Goal: Task Accomplishment & Management: Manage account settings

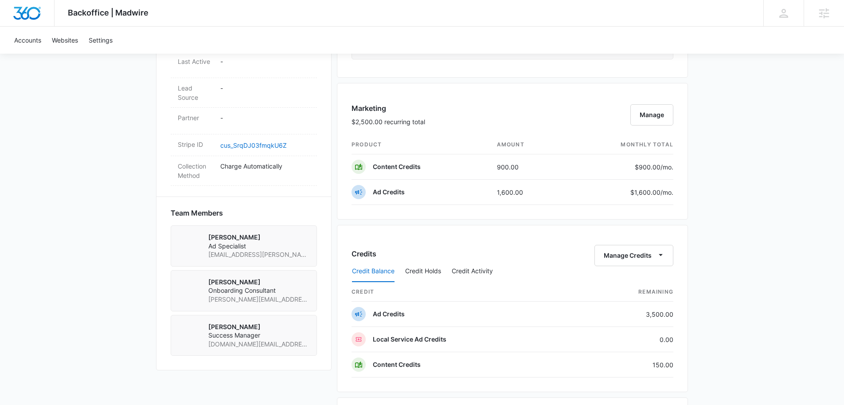
scroll to position [803, 0]
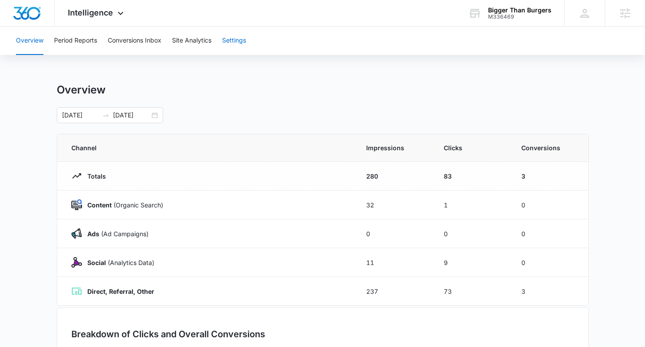
click at [230, 43] on button "Settings" at bounding box center [234, 41] width 24 height 28
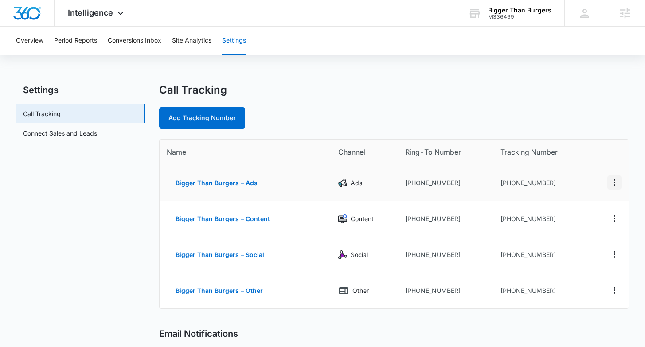
click at [617, 184] on icon "Actions" at bounding box center [614, 182] width 11 height 11
click at [586, 175] on button "Edit" at bounding box center [578, 175] width 51 height 13
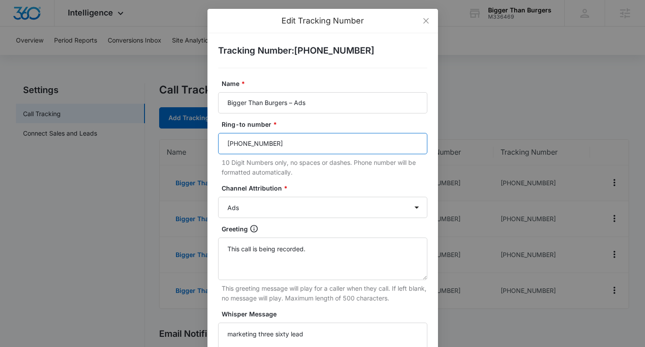
drag, startPoint x: 280, startPoint y: 144, endPoint x: 187, endPoint y: 137, distance: 93.3
click at [186, 137] on div "Edit Tracking Number Tracking Number : +18338614607 Name * Bigger Than Burgers …" at bounding box center [322, 173] width 645 height 347
paste input "1888270441"
click at [230, 142] on input "18882704413" at bounding box center [322, 143] width 209 height 21
click at [240, 144] on input "8882704413" at bounding box center [322, 143] width 209 height 21
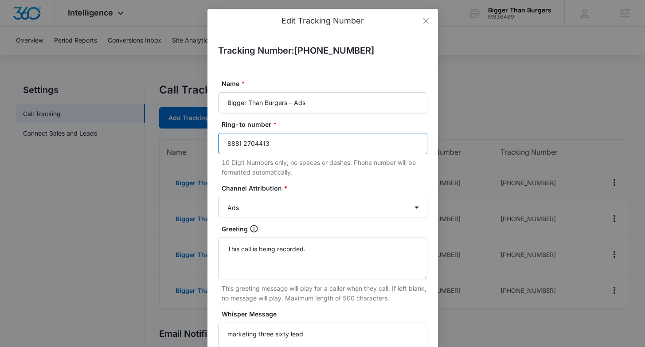
click at [228, 142] on input "888) 2704413" at bounding box center [322, 143] width 209 height 21
click at [256, 142] on input "(888) 2704413" at bounding box center [322, 143] width 209 height 21
drag, startPoint x: 282, startPoint y: 142, endPoint x: 196, endPoint y: 144, distance: 86.0
click at [196, 144] on div "Edit Tracking Number Tracking Number : +18338614607 Name * Bigger Than Burgers …" at bounding box center [322, 173] width 645 height 347
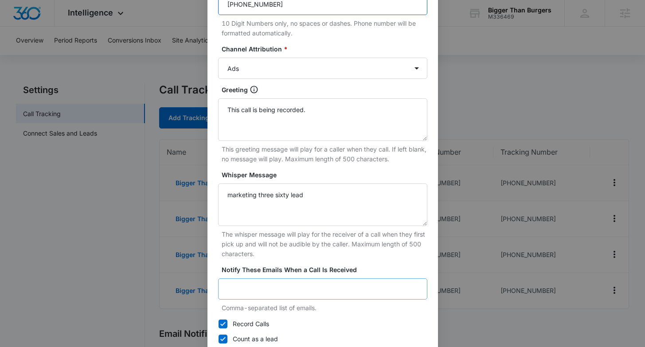
scroll to position [187, 0]
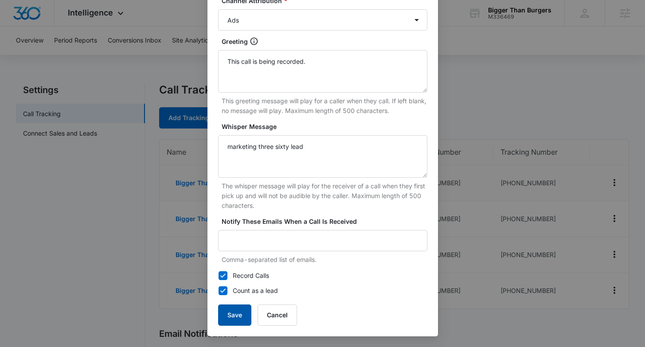
type input "(888) 270-4413"
click at [248, 319] on button "Save" at bounding box center [234, 314] width 33 height 21
click at [224, 314] on button "Save" at bounding box center [234, 314] width 33 height 21
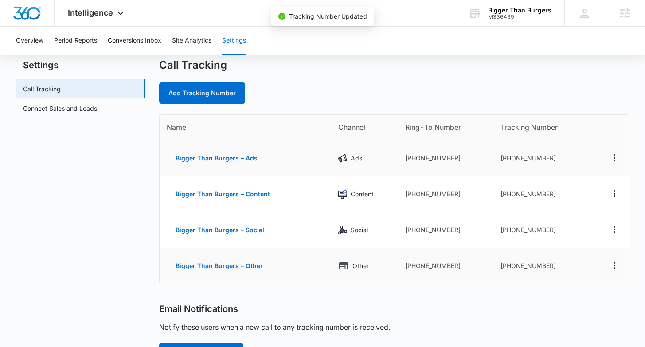
scroll to position [0, 0]
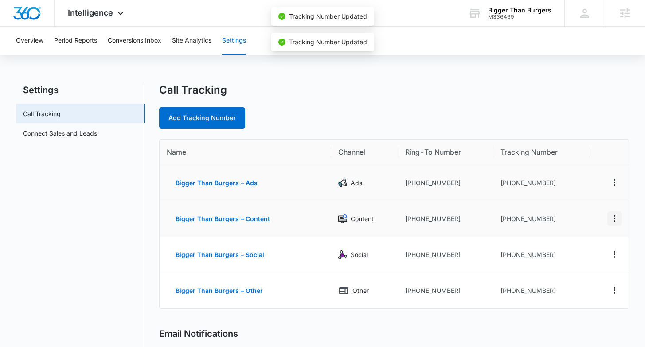
click at [615, 218] on icon "Actions" at bounding box center [614, 218] width 11 height 11
click at [579, 213] on div "Edit" at bounding box center [572, 212] width 19 height 6
select select "CONTENT"
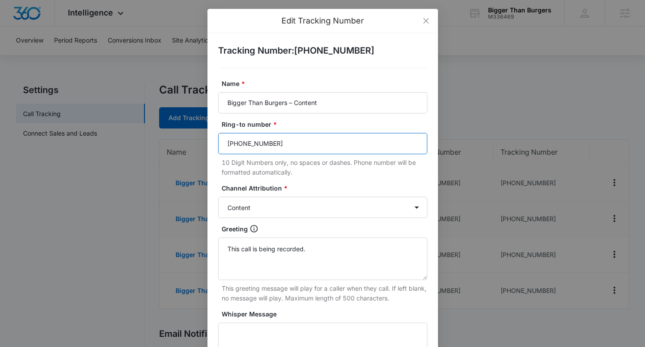
drag, startPoint x: 283, startPoint y: 144, endPoint x: 194, endPoint y: 143, distance: 88.6
click at [194, 143] on div "Edit Tracking Number Tracking Number : +18338614608 Name * Bigger Than Burgers …" at bounding box center [322, 173] width 645 height 347
paste input "888) 270-441"
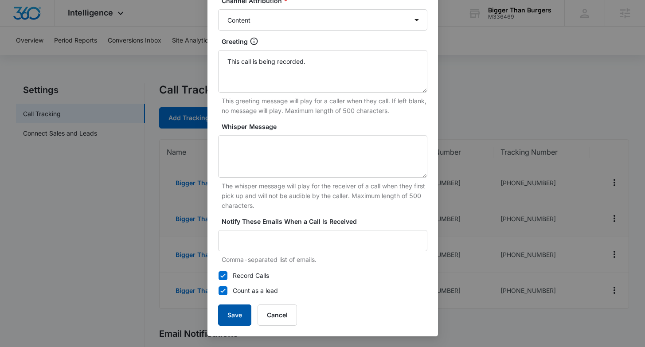
type input "(888) 270-4413"
click at [235, 312] on button "Save" at bounding box center [234, 314] width 33 height 21
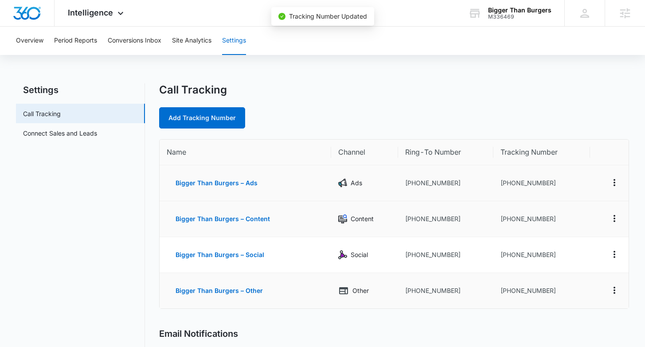
scroll to position [179, 0]
click at [617, 254] on icon "Actions" at bounding box center [614, 254] width 11 height 11
click at [569, 243] on button "Edit" at bounding box center [578, 247] width 51 height 13
select select "SOCIAL"
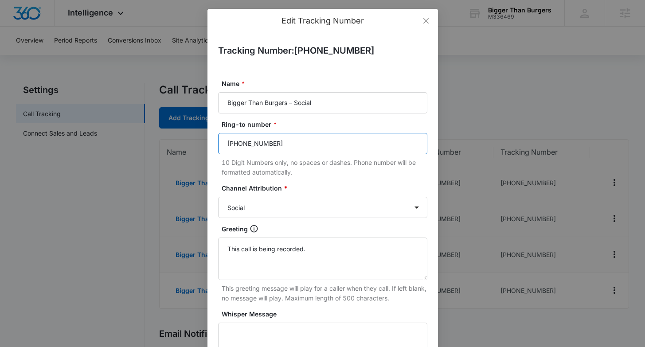
drag, startPoint x: 287, startPoint y: 146, endPoint x: 203, endPoint y: 144, distance: 83.8
click at [203, 144] on div "Edit Tracking Number Tracking Number : +18338614609 Name * Bigger Than Burgers …" at bounding box center [322, 173] width 645 height 347
paste input "888) 270-441"
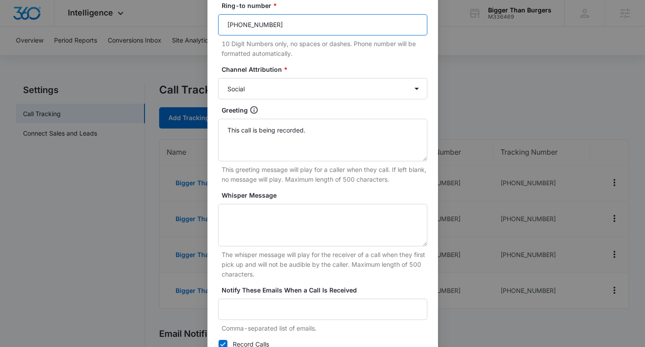
scroll to position [187, 0]
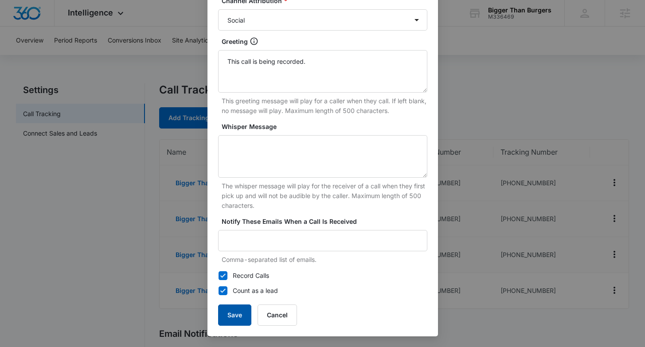
type input "(888) 270-4413"
click at [230, 311] on button "Save" at bounding box center [234, 314] width 33 height 21
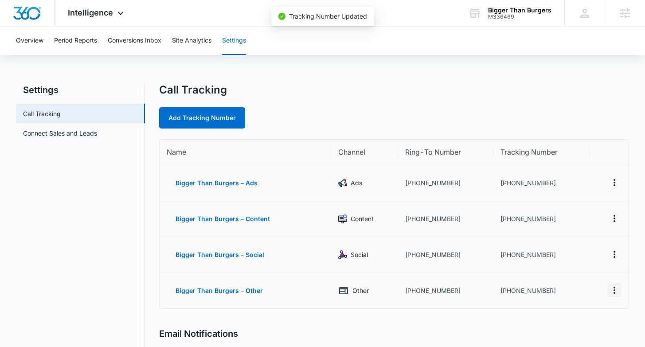
click at [617, 293] on icon "Actions" at bounding box center [614, 290] width 11 height 11
click at [570, 280] on div "Edit" at bounding box center [572, 281] width 19 height 6
select select "OTHER"
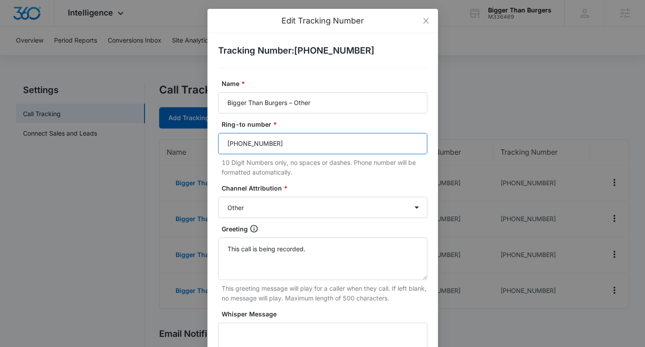
drag, startPoint x: 294, startPoint y: 146, endPoint x: 177, endPoint y: 137, distance: 116.9
click at [177, 137] on div "Edit Tracking Number Tracking Number : +18338614610 Name * Bigger Than Burgers …" at bounding box center [322, 173] width 645 height 347
paste input "888) 270-441"
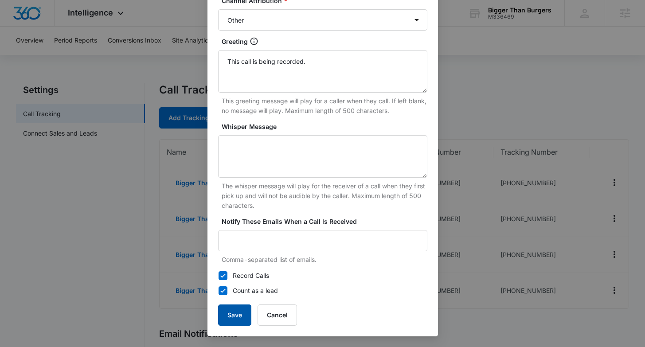
type input "(888) 270-4413"
click at [238, 310] on button "Save" at bounding box center [234, 314] width 33 height 21
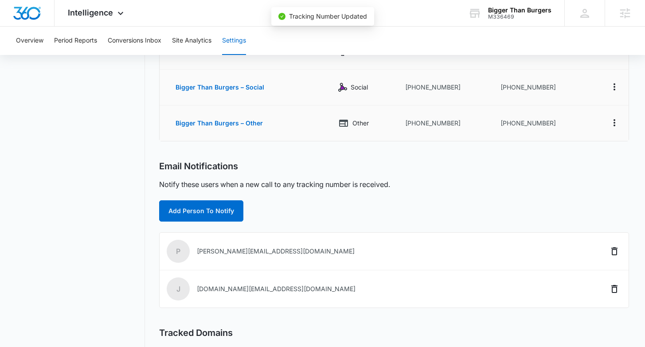
scroll to position [0, 0]
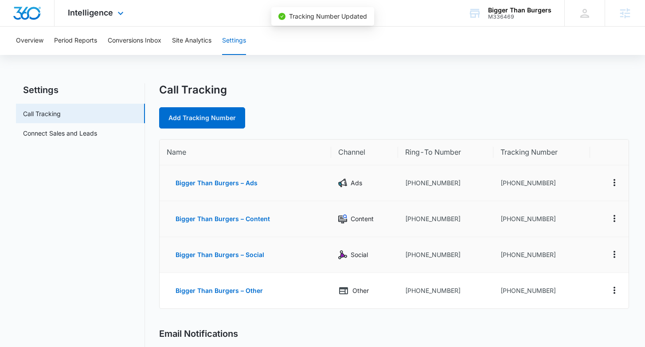
click at [115, 16] on icon at bounding box center [120, 13] width 11 height 11
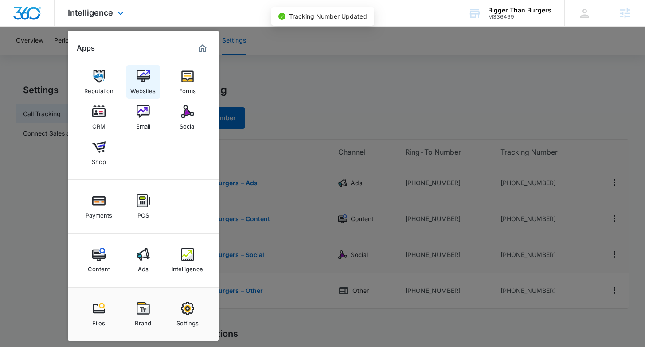
click at [137, 78] on img at bounding box center [142, 76] width 13 height 13
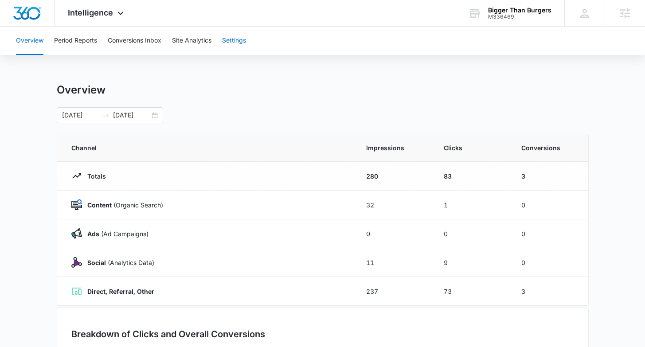
click at [240, 40] on button "Settings" at bounding box center [234, 41] width 24 height 28
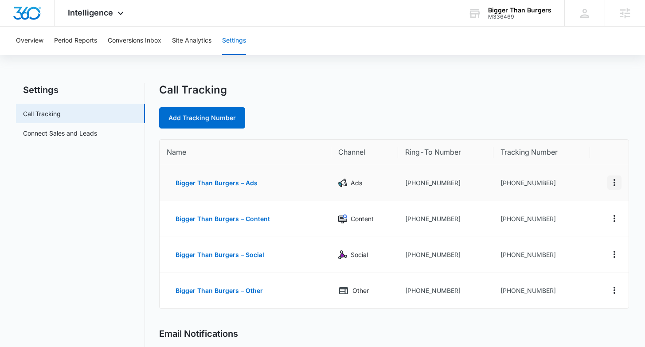
drag, startPoint x: 609, startPoint y: 187, endPoint x: 309, endPoint y: 130, distance: 304.9
click at [475, 161] on table "Name Channel Ring-To Number Tracking Number Bigger Than Burgers – Ads Ads [PHON…" at bounding box center [394, 224] width 468 height 169
click at [618, 184] on icon "Actions" at bounding box center [614, 182] width 11 height 11
click at [590, 179] on button "Edit" at bounding box center [578, 175] width 51 height 13
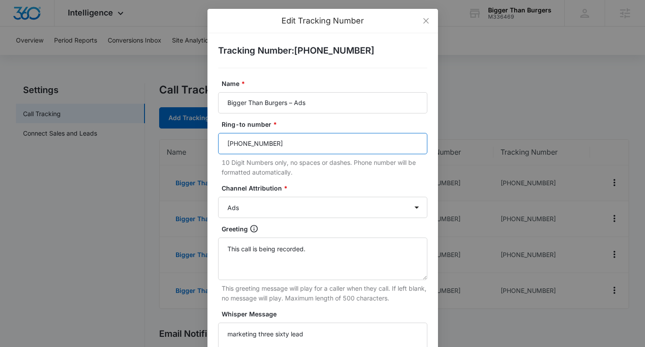
drag, startPoint x: 327, startPoint y: 150, endPoint x: 195, endPoint y: 141, distance: 131.5
click at [193, 141] on div "Edit Tracking Number Tracking Number : +18338614607 Name * Bigger Than Burgers …" at bounding box center [322, 173] width 645 height 347
paste input "270) 212-4622"
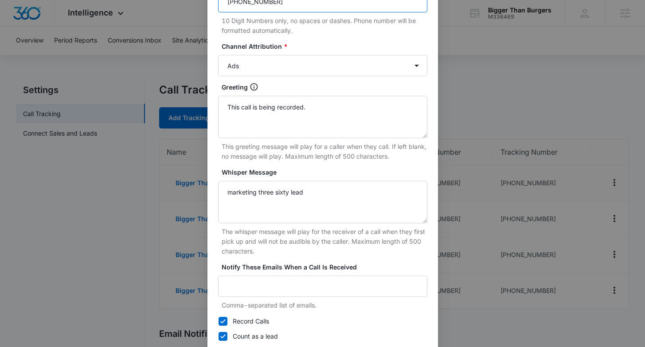
scroll to position [187, 0]
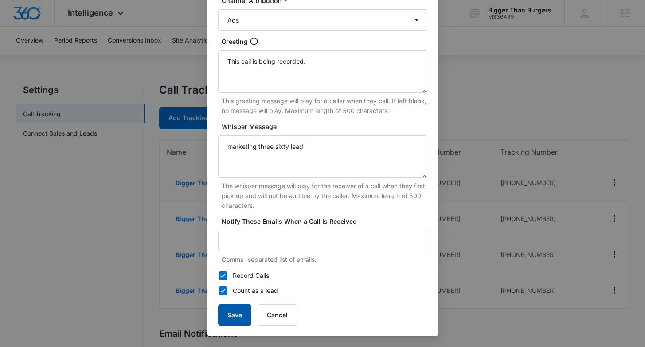
type input "(270) 212-4622"
click at [233, 312] on button "Save" at bounding box center [234, 314] width 33 height 21
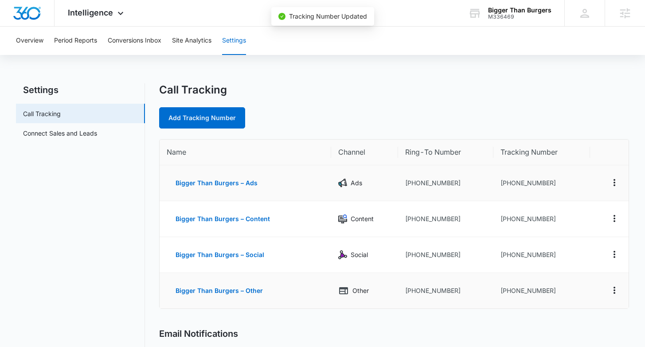
scroll to position [0, 0]
click at [612, 219] on icon "Actions" at bounding box center [614, 218] width 11 height 11
click at [582, 213] on button "Edit" at bounding box center [578, 211] width 51 height 13
select select "CONTENT"
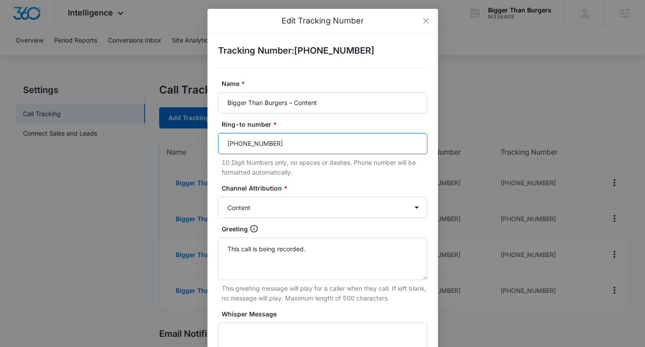
drag, startPoint x: 293, startPoint y: 147, endPoint x: 177, endPoint y: 142, distance: 116.2
click at [176, 142] on div "Edit Tracking Number Tracking Number : +18338614608 Name * Bigger Than Burgers …" at bounding box center [322, 173] width 645 height 347
paste input "270) 212-4622"
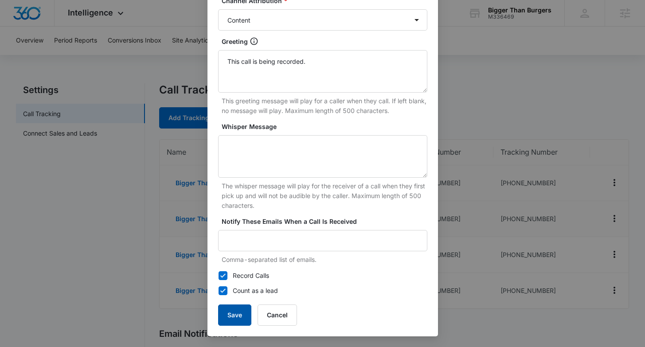
type input "(270) 212-4622"
click at [230, 317] on button "Save" at bounding box center [234, 314] width 33 height 21
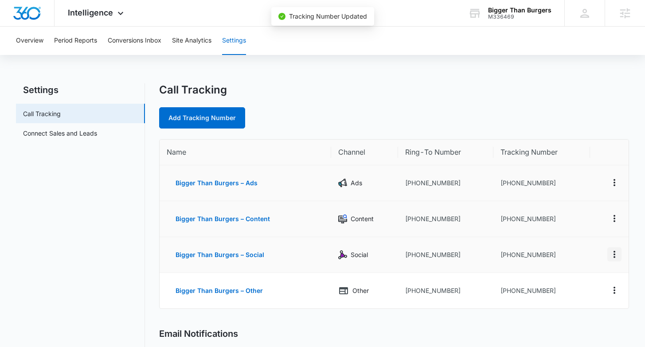
click at [616, 255] on icon "Actions" at bounding box center [614, 254] width 11 height 11
click at [561, 248] on button "Edit" at bounding box center [578, 247] width 51 height 13
select select "SOCIAL"
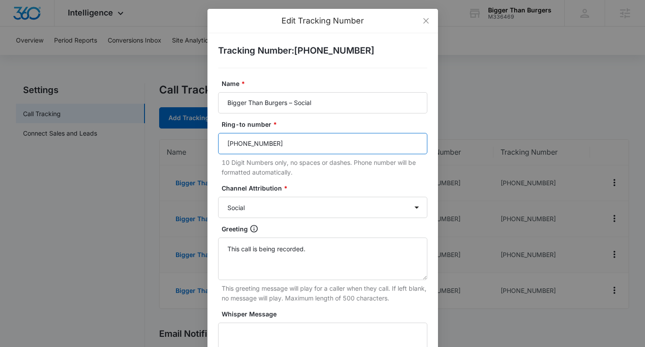
drag, startPoint x: 300, startPoint y: 144, endPoint x: 192, endPoint y: 140, distance: 107.7
click at [191, 140] on div "Edit Tracking Number Tracking Number : +18338614609 Name * Bigger Than Burgers …" at bounding box center [322, 173] width 645 height 347
paste input "270) 212-4622"
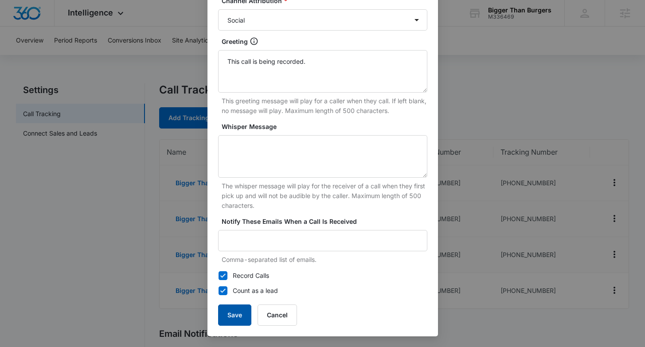
type input "(270) 212-4622"
click at [230, 313] on button "Save" at bounding box center [234, 314] width 33 height 21
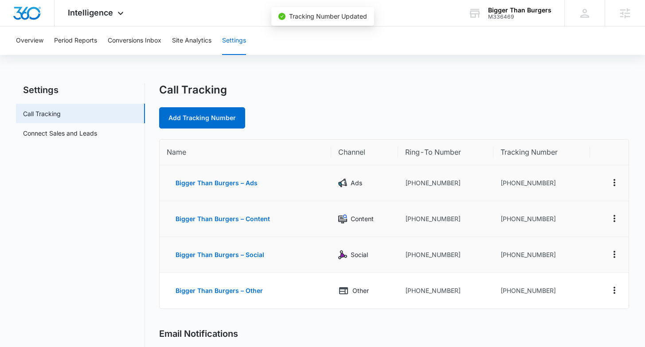
scroll to position [179, 0]
click at [612, 286] on icon "Actions" at bounding box center [614, 290] width 11 height 11
click at [585, 279] on button "Edit" at bounding box center [578, 280] width 51 height 13
select select "OTHER"
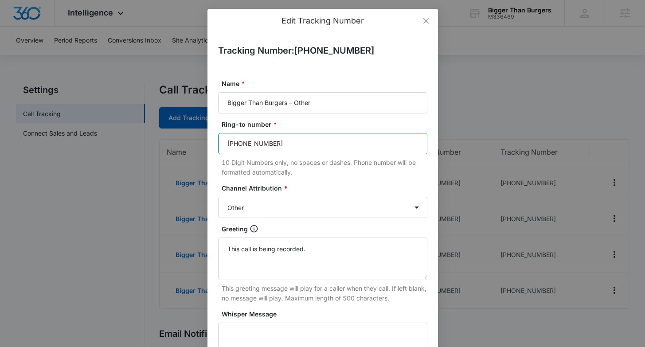
drag, startPoint x: 299, startPoint y: 148, endPoint x: 175, endPoint y: 146, distance: 123.6
click at [175, 146] on div "Edit Tracking Number Tracking Number : +18338614610 Name * Bigger Than Burgers …" at bounding box center [322, 173] width 645 height 347
paste input "270) 212-4622"
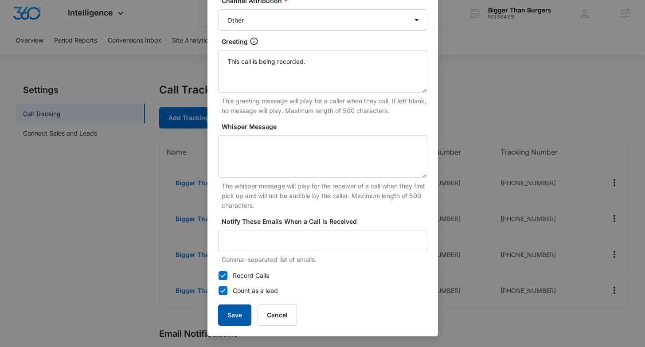
type input "(270) 212-4622"
click at [237, 315] on button "Save" at bounding box center [234, 314] width 33 height 21
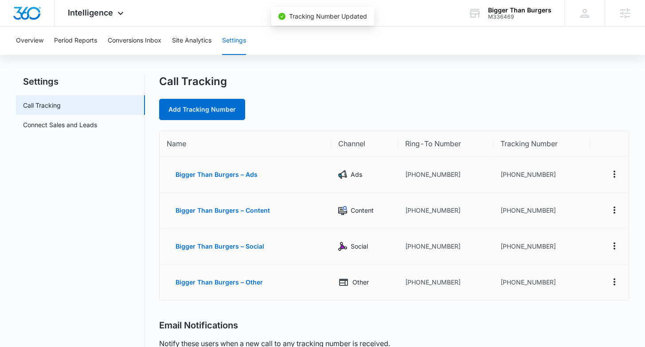
scroll to position [0, 0]
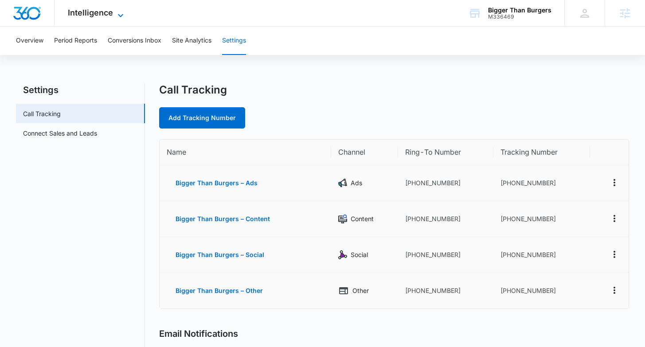
click at [117, 16] on icon at bounding box center [120, 15] width 11 height 11
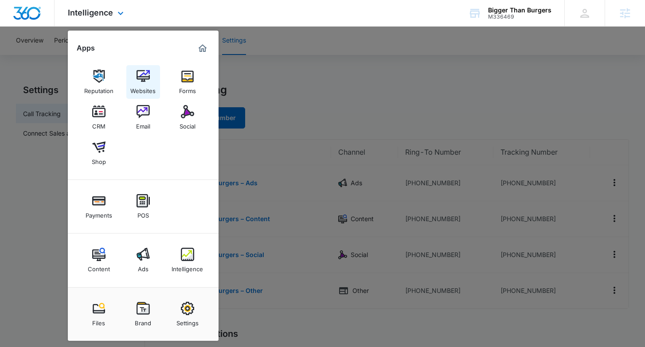
click at [138, 79] on img at bounding box center [142, 76] width 13 height 13
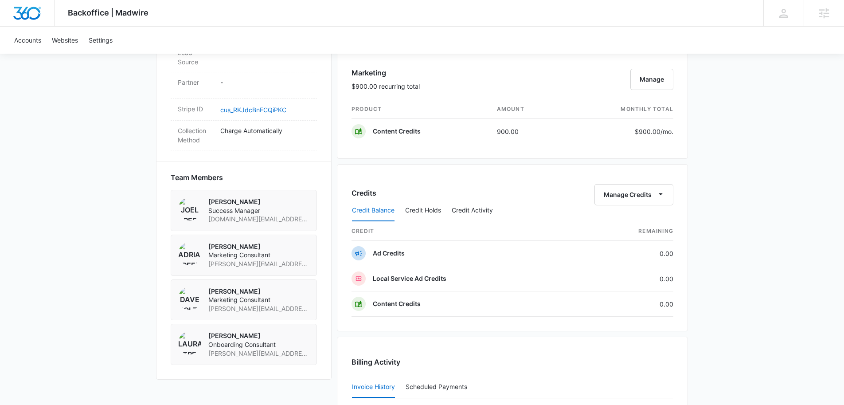
scroll to position [764, 0]
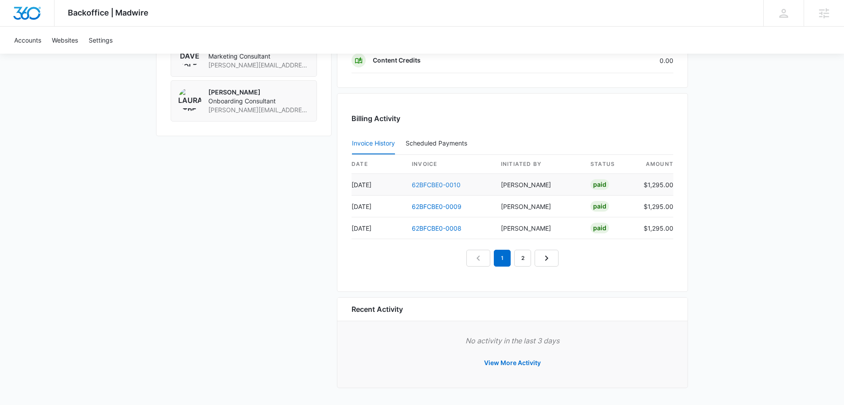
click at [449, 183] on link "62BFCBE0-0010" at bounding box center [436, 185] width 49 height 8
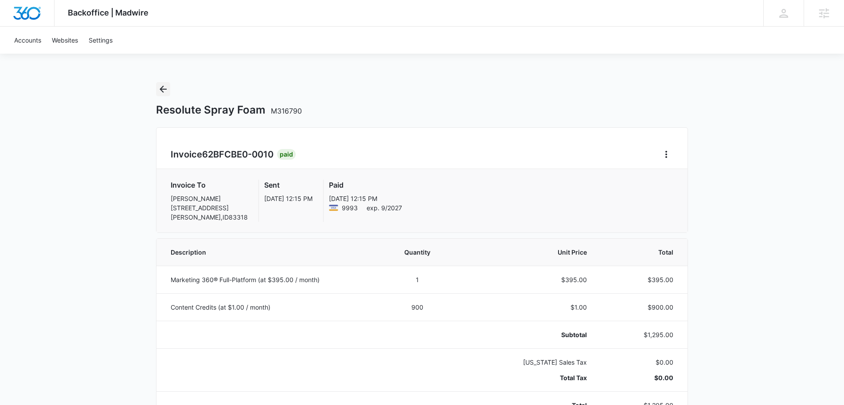
drag, startPoint x: 163, startPoint y: 85, endPoint x: 471, endPoint y: 210, distance: 332.7
click at [164, 85] on icon "Back" at bounding box center [163, 89] width 11 height 11
